Goal: Task Accomplishment & Management: Use online tool/utility

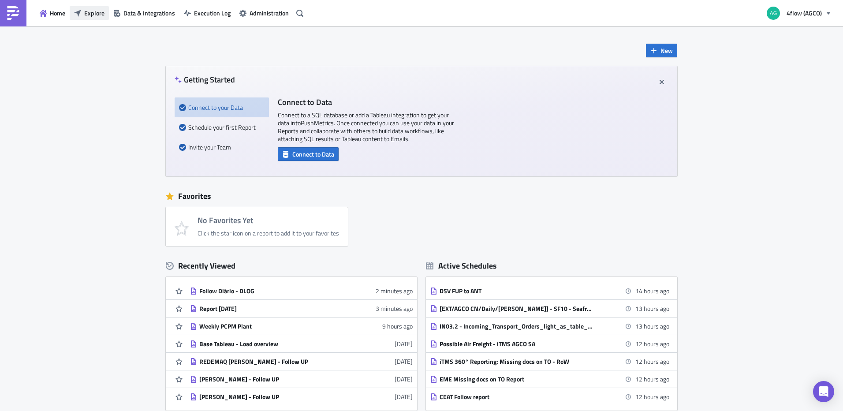
click at [91, 16] on span "Explore" at bounding box center [94, 12] width 20 height 9
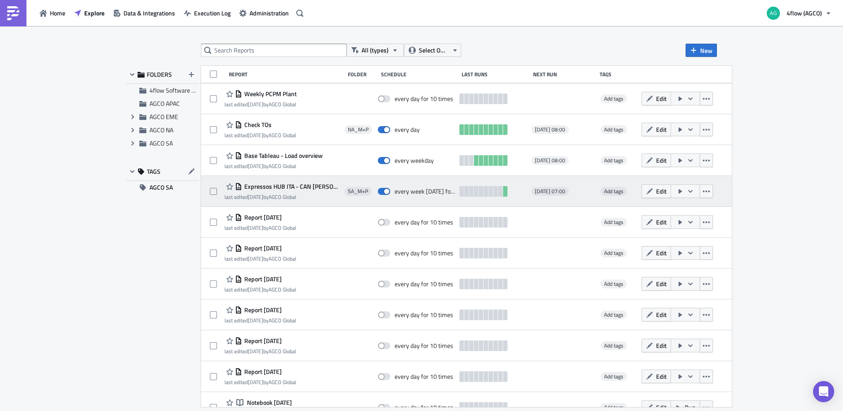
click at [298, 186] on span "Expressos HUB ITA - CAN [PERSON_NAME] passada" at bounding box center [291, 186] width 98 height 8
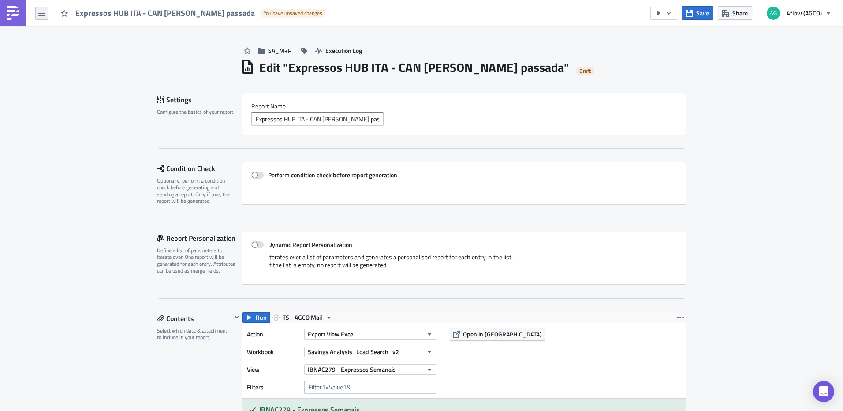
click at [44, 12] on icon "button" at bounding box center [41, 13] width 7 height 7
click at [61, 53] on link "Home" at bounding box center [74, 48] width 75 height 13
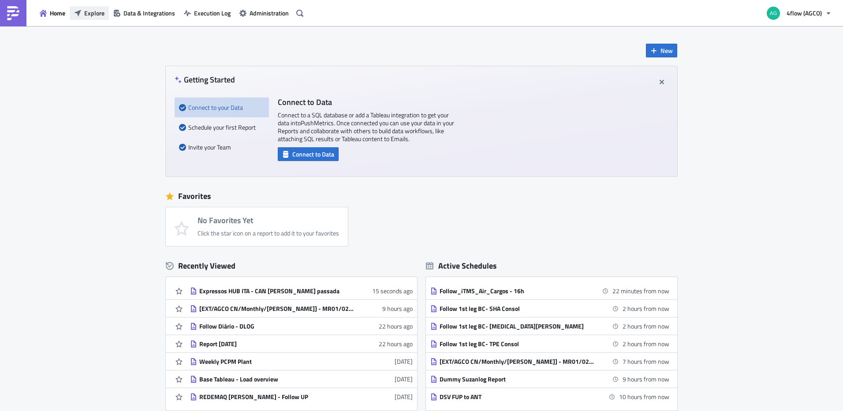
click at [77, 13] on icon "button" at bounding box center [77, 12] width 7 height 7
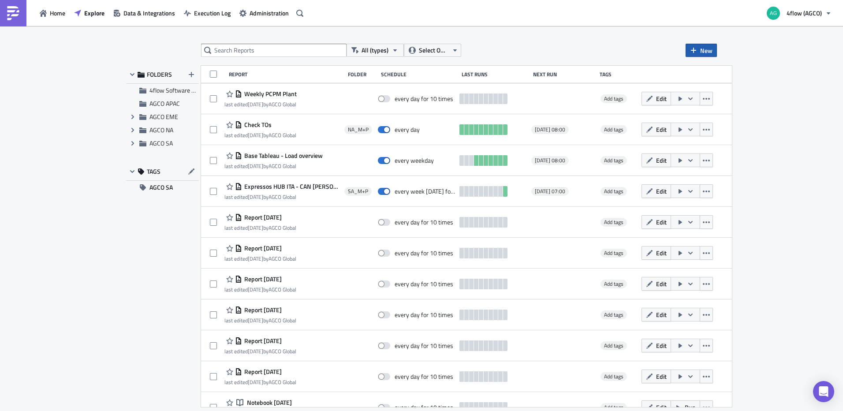
click at [690, 50] on icon "button" at bounding box center [693, 50] width 7 height 7
click at [697, 72] on icon at bounding box center [694, 72] width 5 height 7
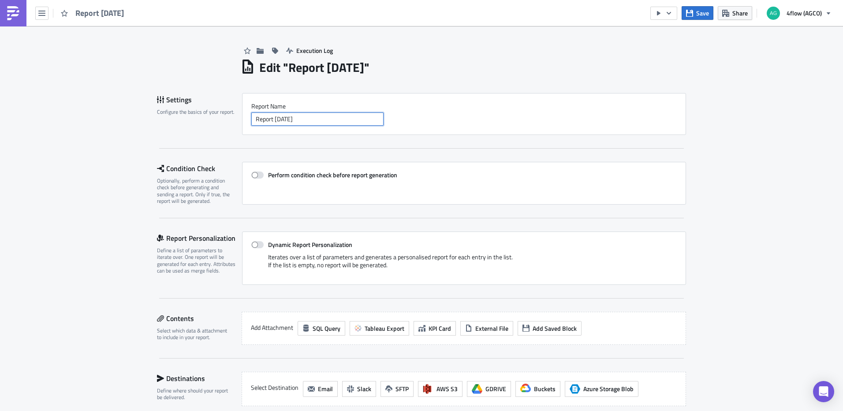
click at [324, 114] on input "Report [DATE]" at bounding box center [317, 118] width 132 height 13
type input "Follow RTE"
click at [260, 51] on button "button" at bounding box center [259, 51] width 13 height 14
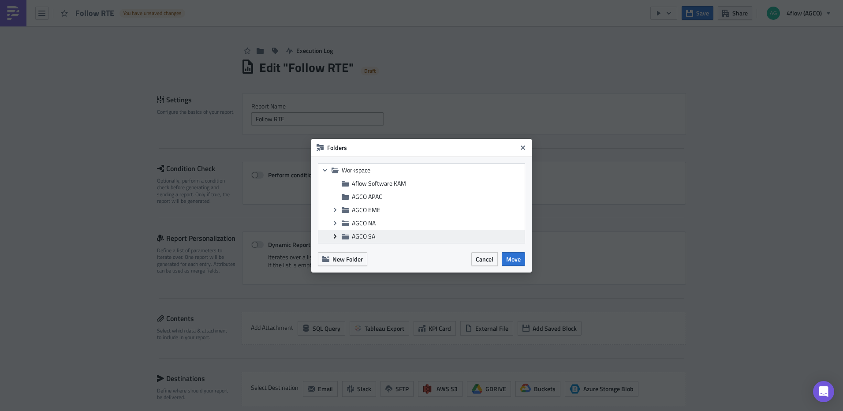
click at [333, 233] on icon "Expand group" at bounding box center [334, 236] width 7 height 7
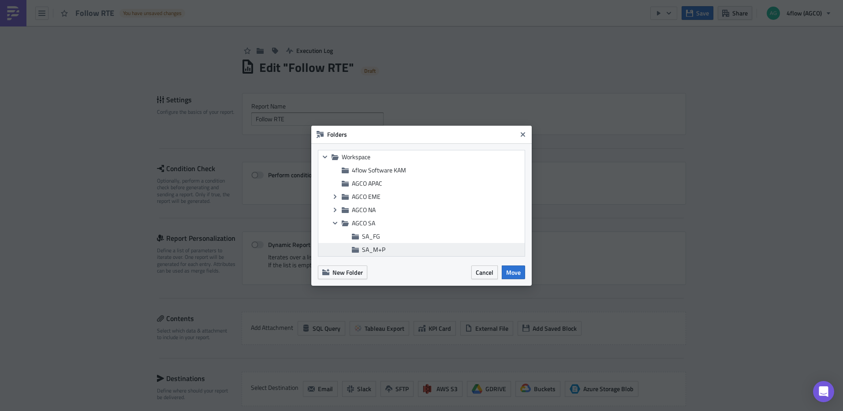
click at [390, 251] on span "SA_M+P" at bounding box center [442, 249] width 160 height 8
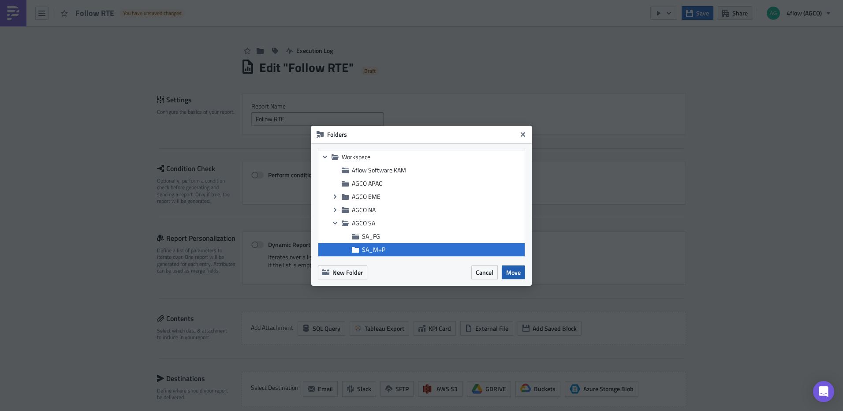
click at [516, 272] on span "Move" at bounding box center [513, 271] width 15 height 9
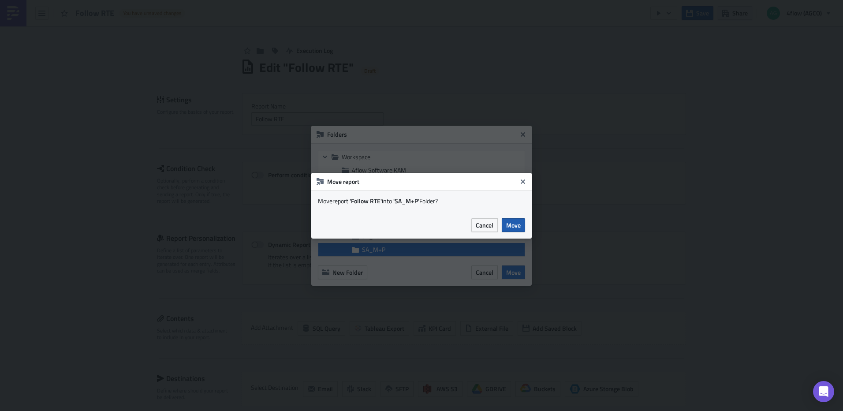
click at [505, 230] on button "Move" at bounding box center [512, 225] width 23 height 14
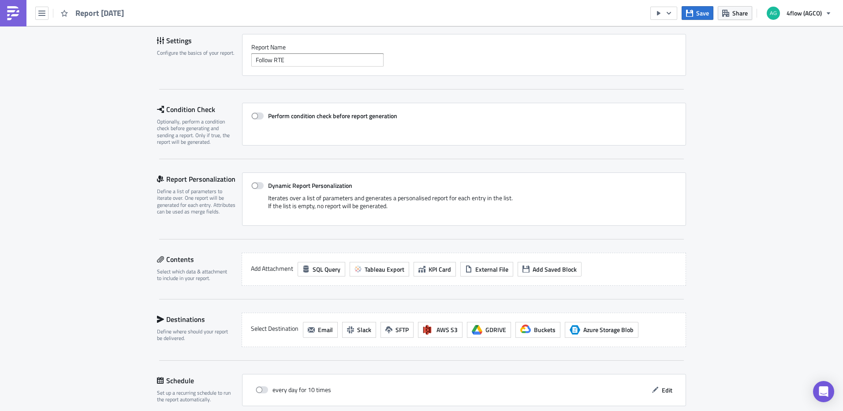
scroll to position [156, 0]
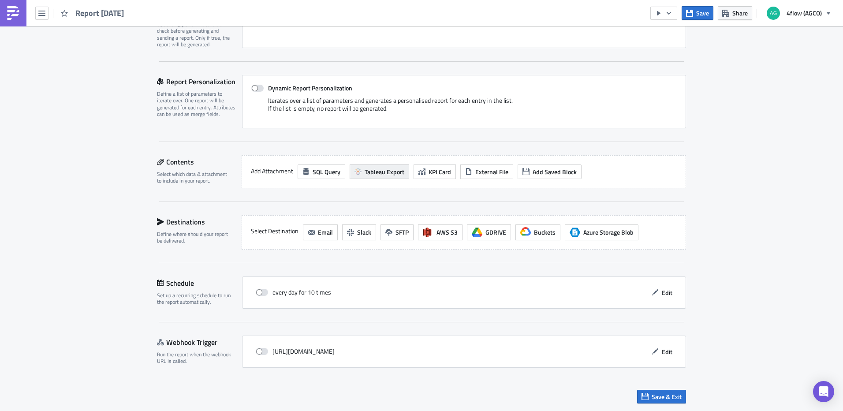
click at [393, 170] on span "Tableau Export" at bounding box center [384, 171] width 40 height 9
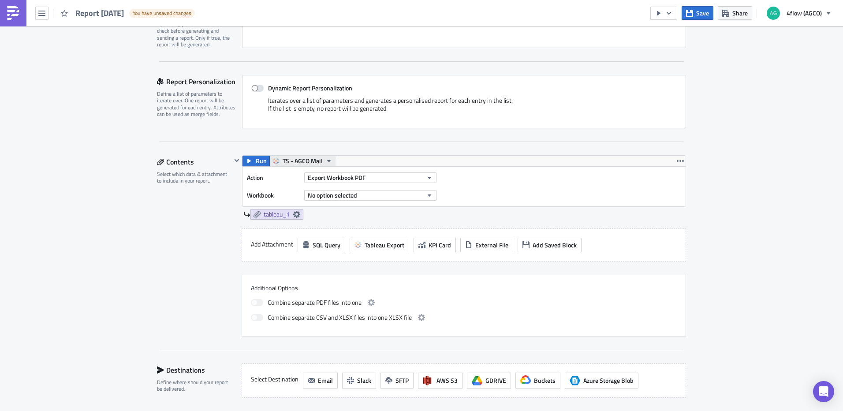
click at [318, 161] on span "TS - AGCO Mail" at bounding box center [302, 161] width 40 height 11
click at [323, 214] on div "TS - AGCO SA Mail" at bounding box center [312, 214] width 63 height 9
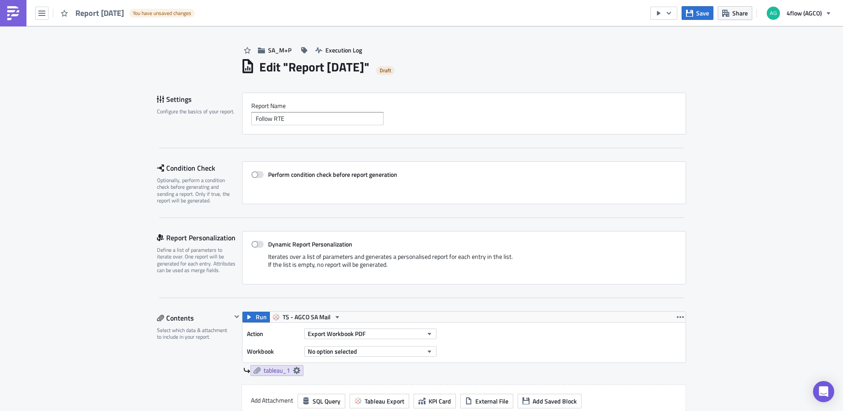
scroll to position [0, 0]
click at [394, 337] on button "Export Workbook PDF" at bounding box center [370, 334] width 132 height 11
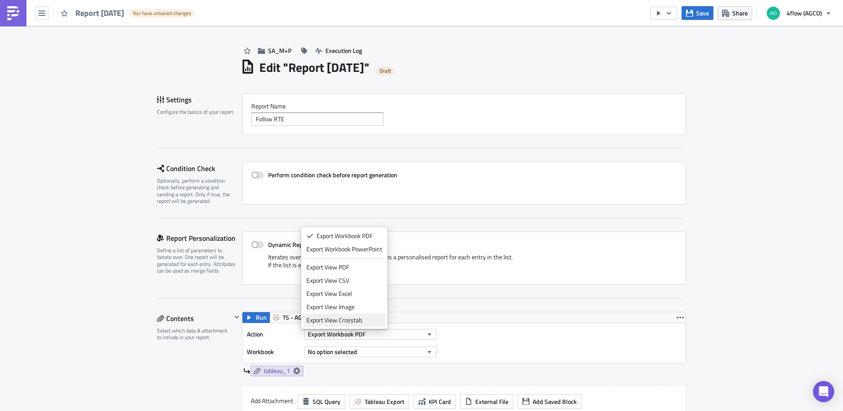
click at [367, 318] on div "Export View Crosstab" at bounding box center [344, 320] width 76 height 9
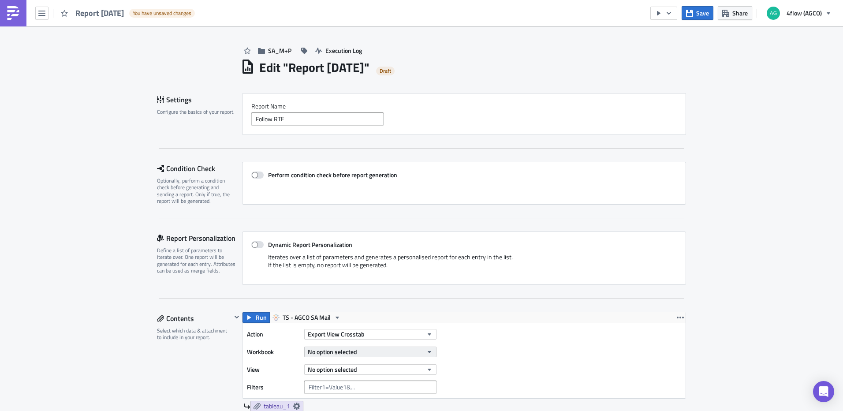
click at [349, 352] on span "No option selected" at bounding box center [332, 351] width 49 height 9
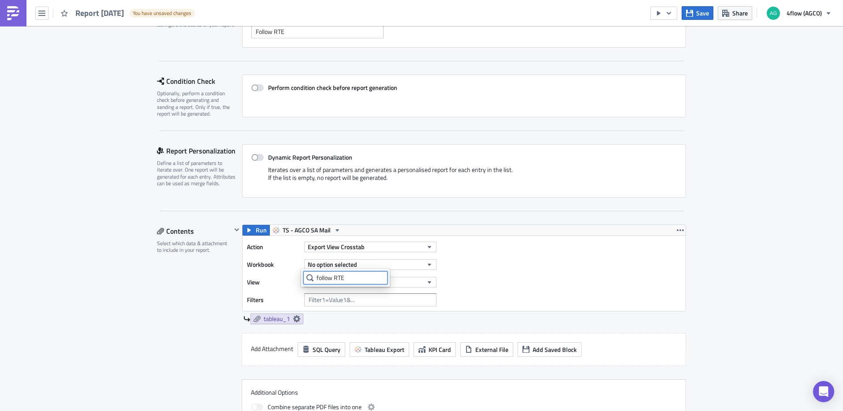
scroll to position [88, 0]
type input "follow RTE"
click at [349, 294] on span "Reports [PERSON_NAME]" at bounding box center [372, 293] width 69 height 9
click at [410, 289] on div "Action Export View Crosstab Workbook Follow RTE View No option selected Filters" at bounding box center [344, 272] width 194 height 66
click at [405, 284] on button "No option selected" at bounding box center [370, 281] width 132 height 11
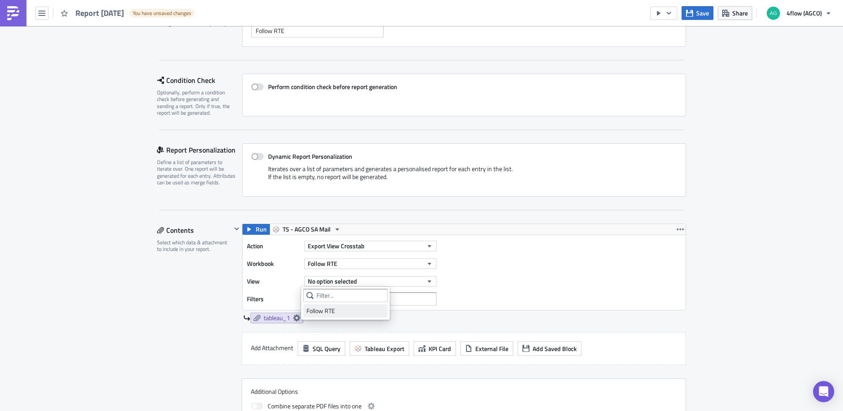
click at [356, 310] on div "Follow RTE" at bounding box center [345, 310] width 78 height 9
